Goal: Task Accomplishment & Management: Manage account settings

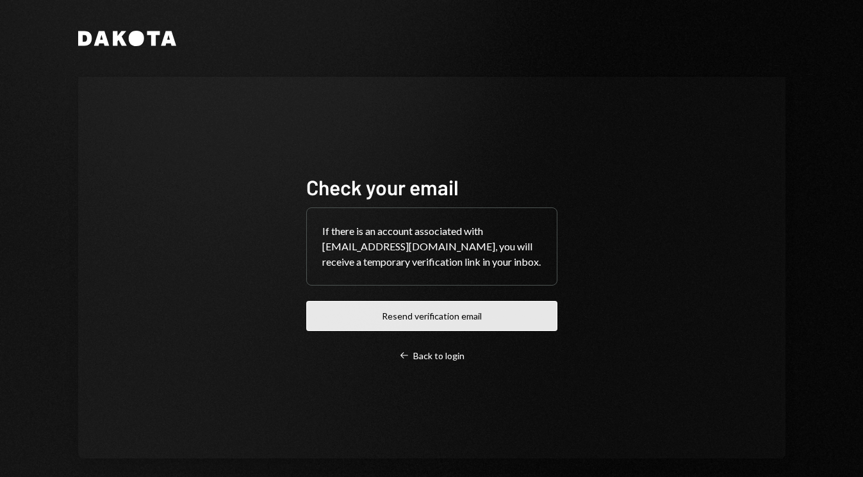
drag, startPoint x: 446, startPoint y: 316, endPoint x: 441, endPoint y: 305, distance: 12.6
click at [445, 316] on button "Resend verification email" at bounding box center [431, 316] width 251 height 30
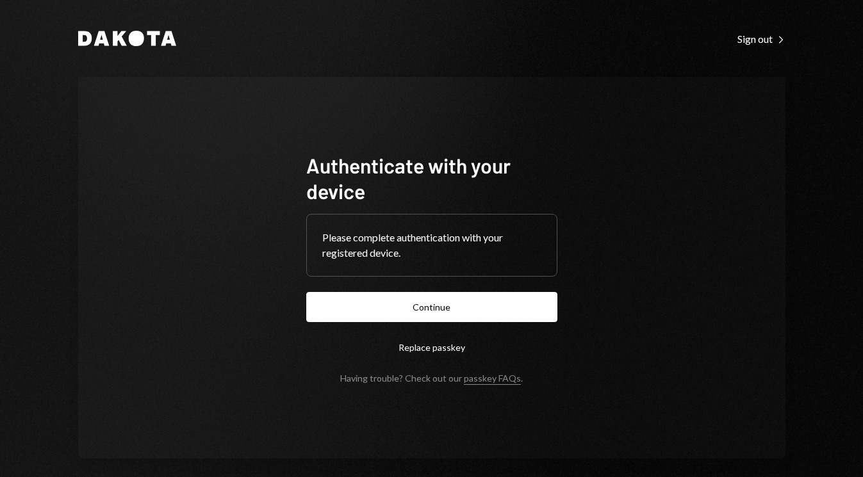
click at [416, 302] on button "Continue" at bounding box center [431, 307] width 251 height 30
